Goal: Information Seeking & Learning: Learn about a topic

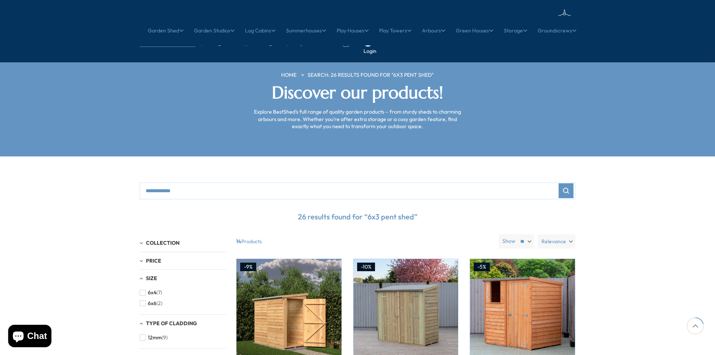
scroll to position [186, 0]
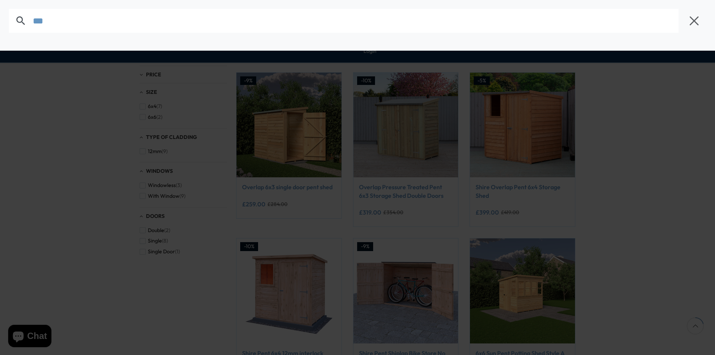
type input "***"
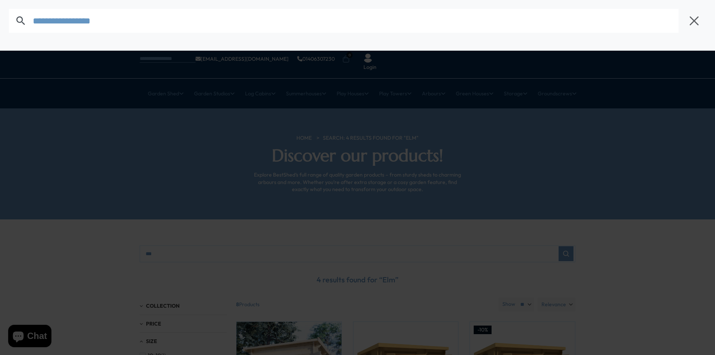
click at [36, 19] on input "text" at bounding box center [356, 21] width 646 height 24
type input "*"
drag, startPoint x: 692, startPoint y: 19, endPoint x: 646, endPoint y: 39, distance: 50.7
click at [692, 22] on icon "button" at bounding box center [693, 20] width 11 height 11
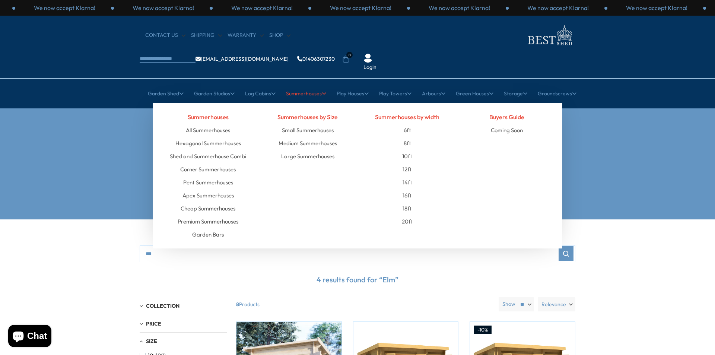
click at [300, 84] on link "Summerhouses" at bounding box center [306, 93] width 40 height 19
click at [407, 137] on link "8ft" at bounding box center [407, 143] width 7 height 13
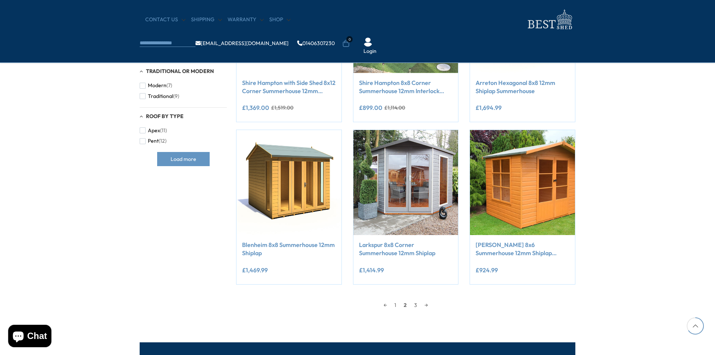
scroll to position [596, 0]
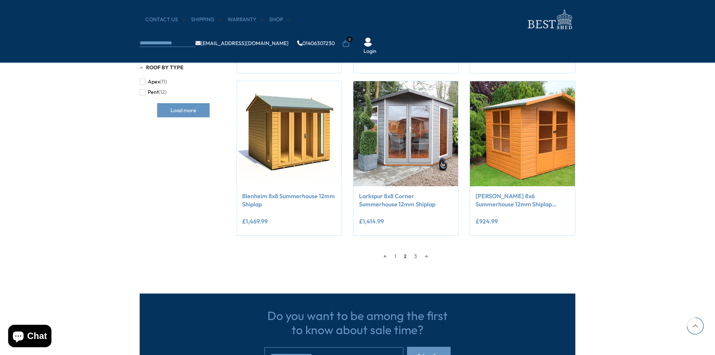
click at [404, 257] on span "2" at bounding box center [405, 256] width 10 height 11
click at [415, 255] on link "3" at bounding box center [415, 256] width 10 height 11
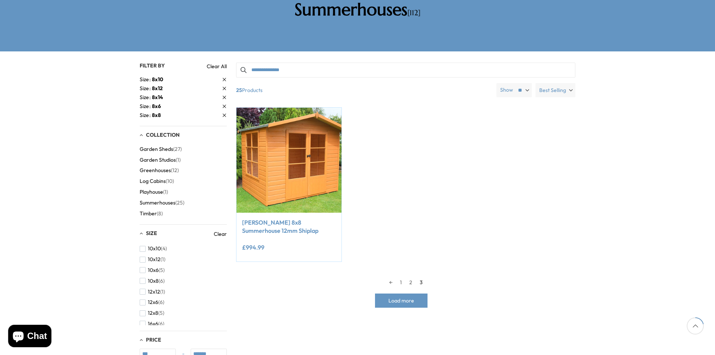
scroll to position [146, 0]
click at [401, 277] on link "1" at bounding box center [400, 282] width 9 height 11
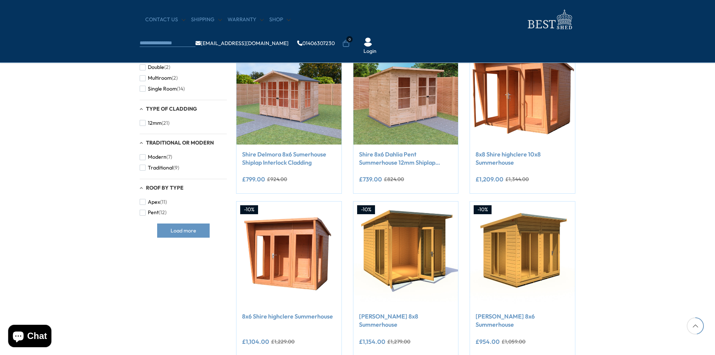
scroll to position [595, 0]
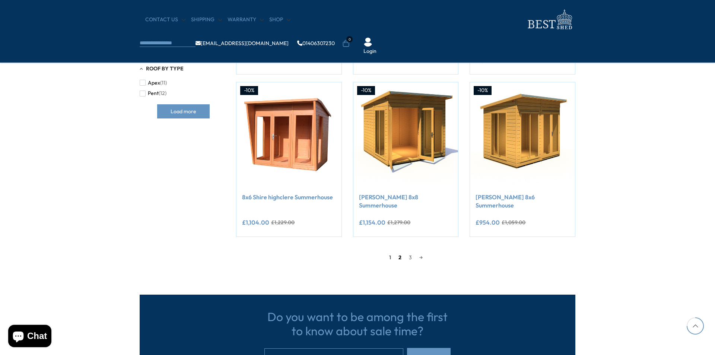
click at [399, 252] on link "2" at bounding box center [400, 257] width 10 height 11
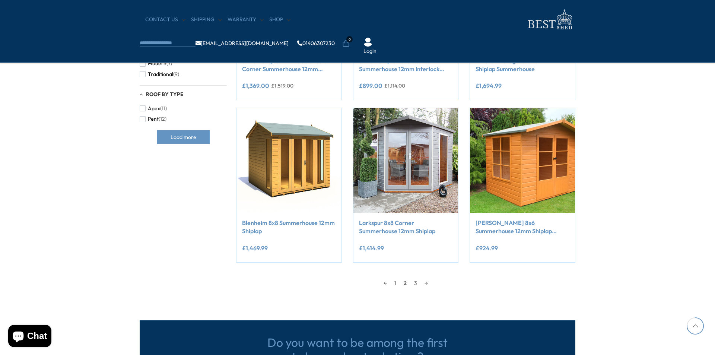
scroll to position [630, 0]
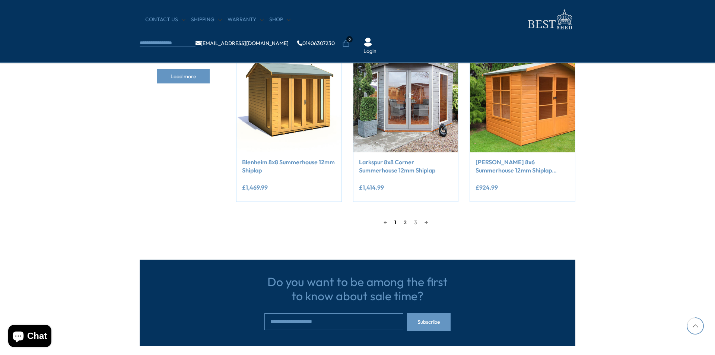
click at [395, 222] on link "1" at bounding box center [395, 222] width 9 height 11
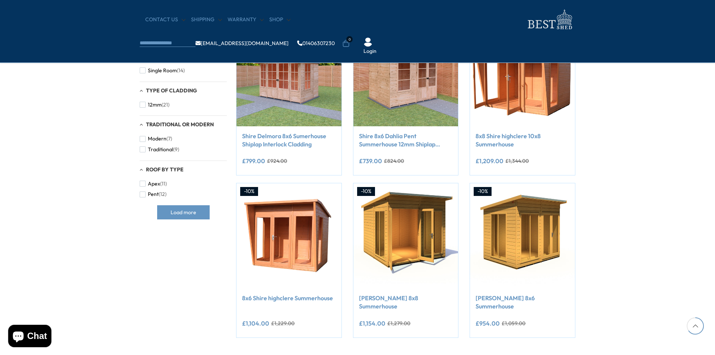
scroll to position [481, 0]
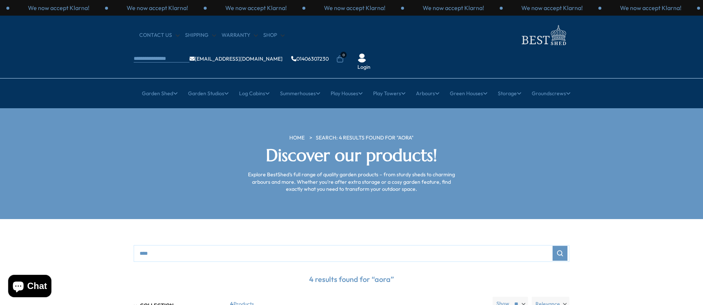
drag, startPoint x: 367, startPoint y: 28, endPoint x: 361, endPoint y: 35, distance: 9.2
click at [366, 48] on ul "info@bestshed.co.uk 01406307230 0 Login" at bounding box center [263, 59] width 258 height 23
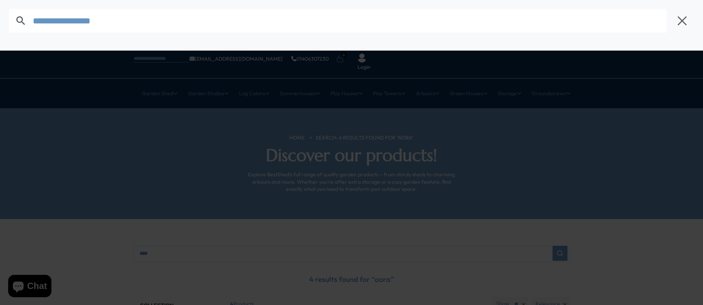
type input "******"
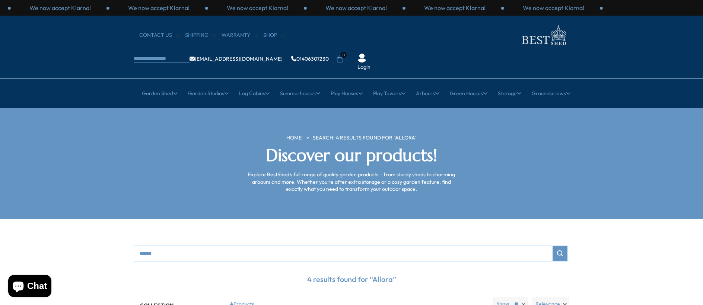
click at [351, 48] on ul "[EMAIL_ADDRESS][DOMAIN_NAME] 01406307230 0 Login" at bounding box center [263, 59] width 258 height 23
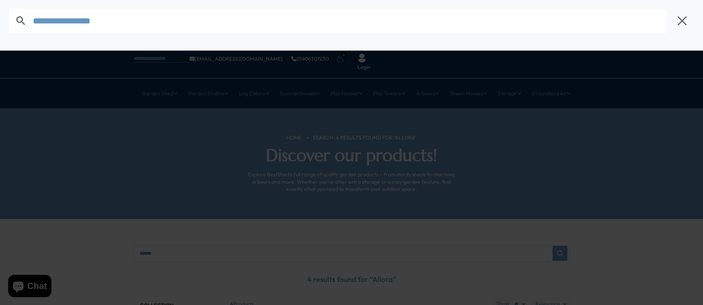
type input "******"
type input "*********"
